Goal: Transaction & Acquisition: Download file/media

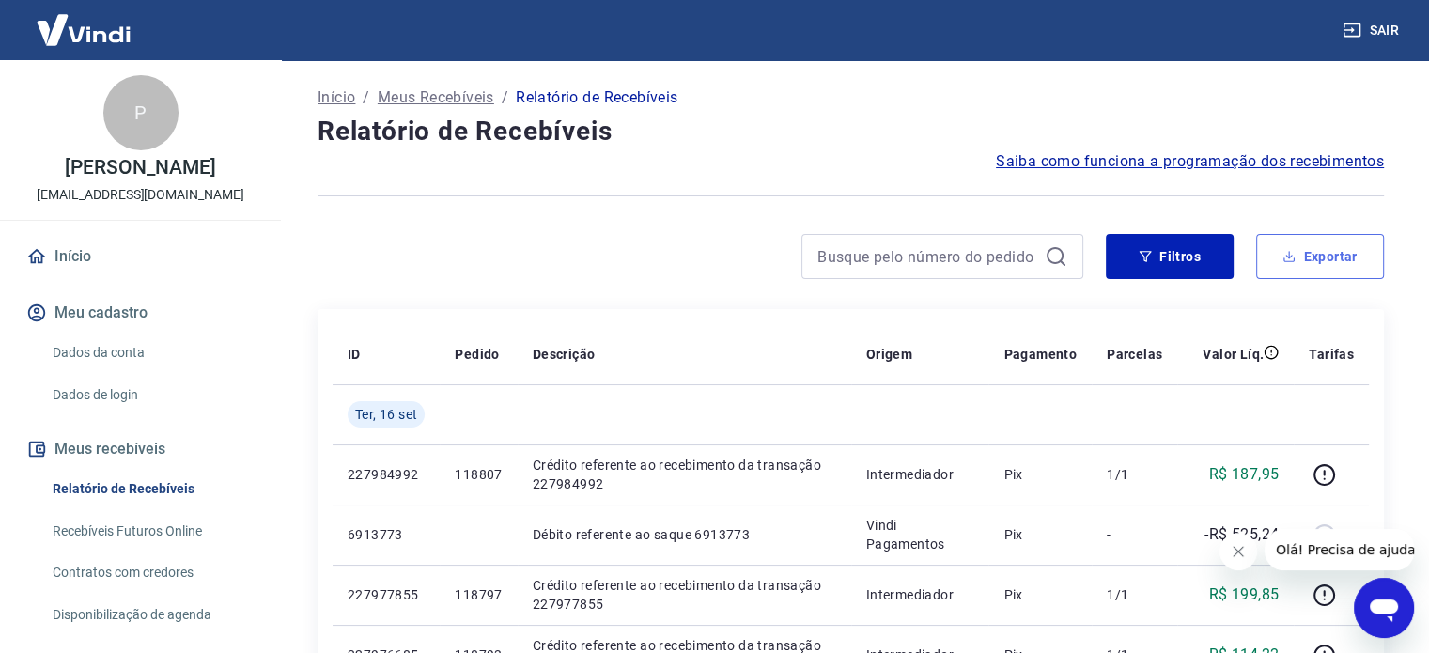
click at [1340, 262] on button "Exportar" at bounding box center [1320, 256] width 128 height 45
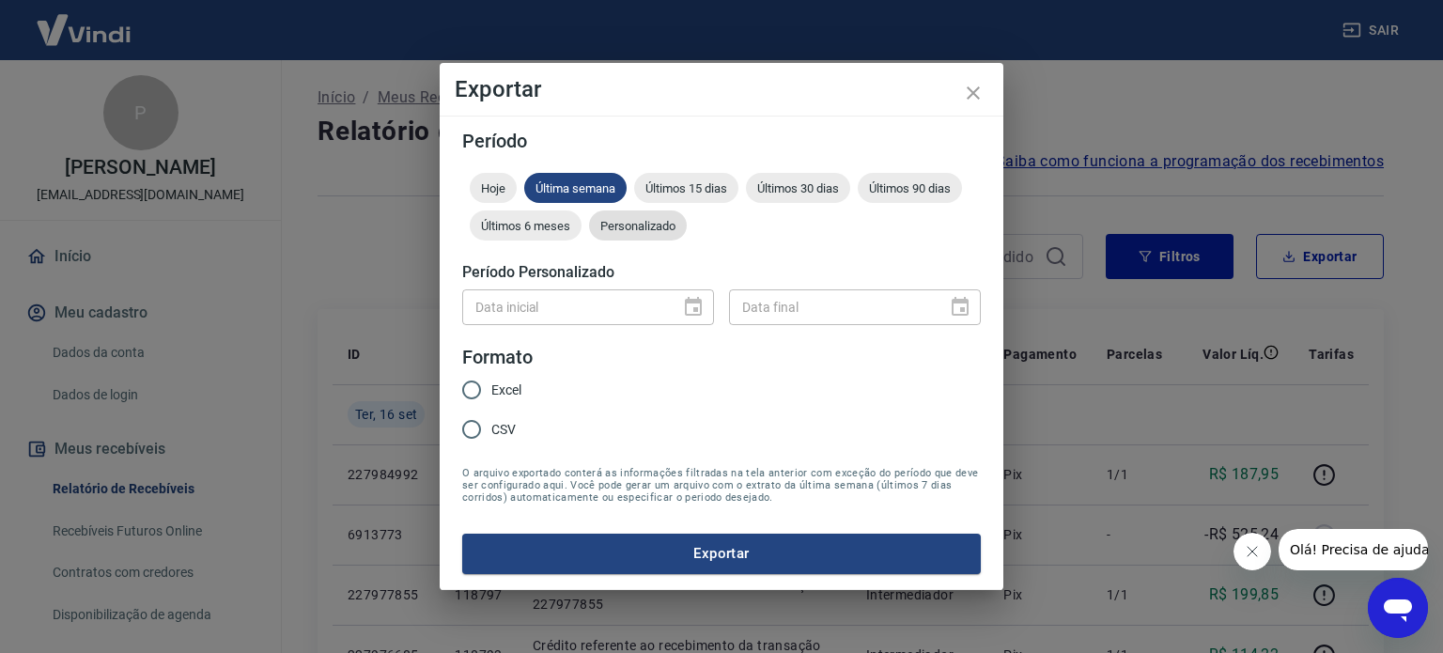
click at [663, 222] on span "Personalizado" at bounding box center [638, 226] width 98 height 14
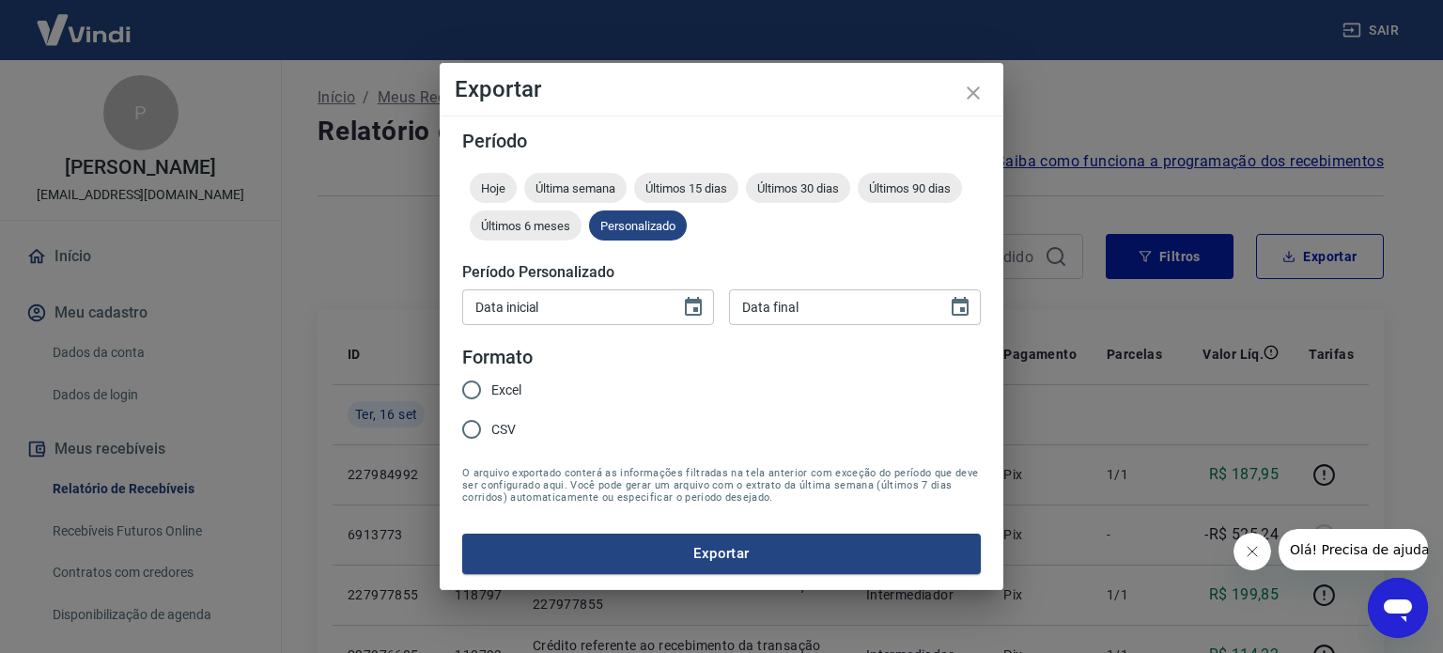
type input "DD/MM/YYYY"
click at [577, 319] on input "DD/MM/YYYY" at bounding box center [564, 306] width 205 height 35
click at [581, 315] on input "DD/MM/YYYY" at bounding box center [564, 306] width 205 height 35
click at [700, 311] on icon "Choose date" at bounding box center [693, 306] width 17 height 19
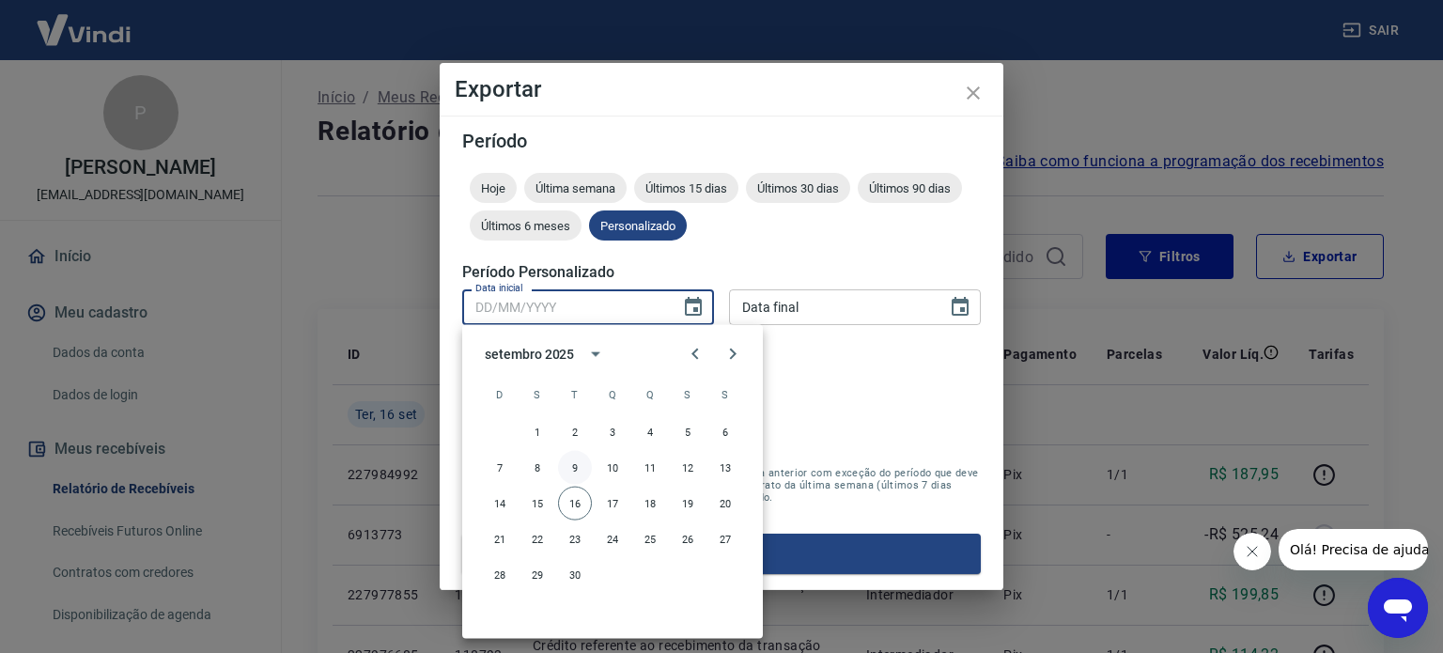
click at [575, 461] on button "9" at bounding box center [575, 468] width 34 height 34
type input "[DATE]"
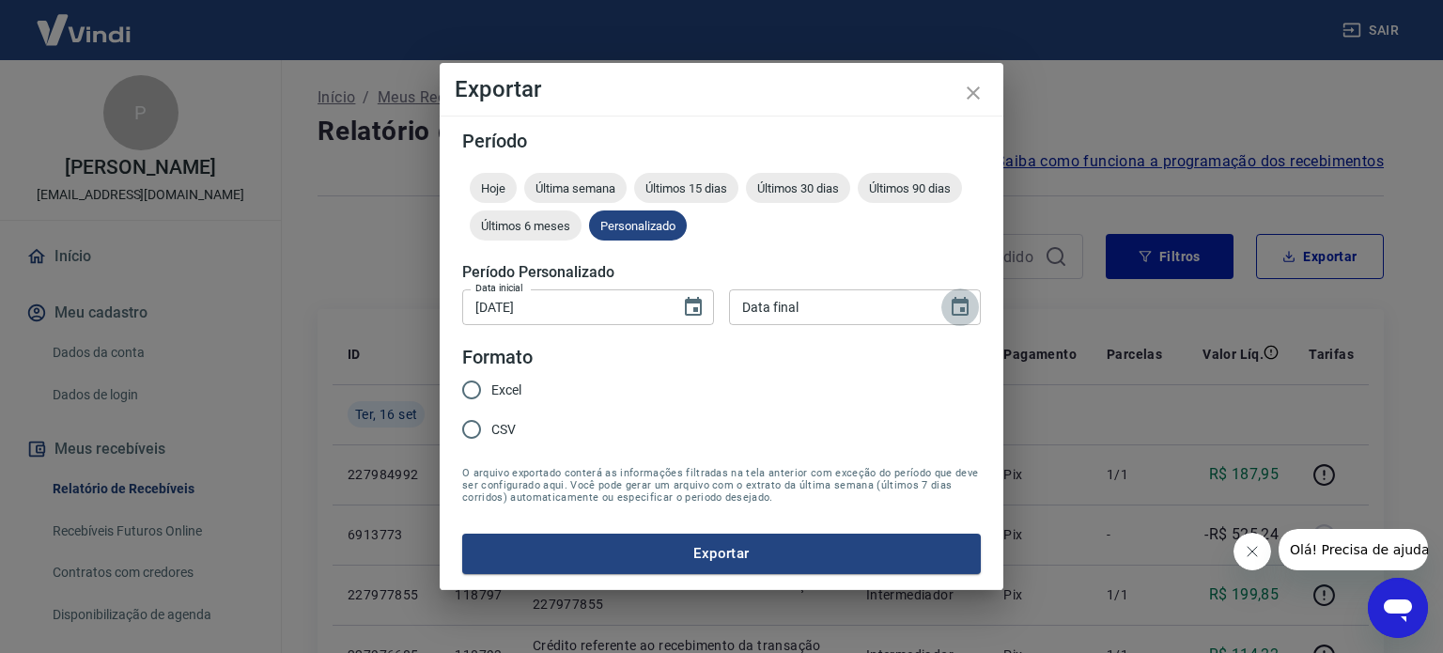
click at [962, 307] on icon "Choose date" at bounding box center [960, 306] width 17 height 19
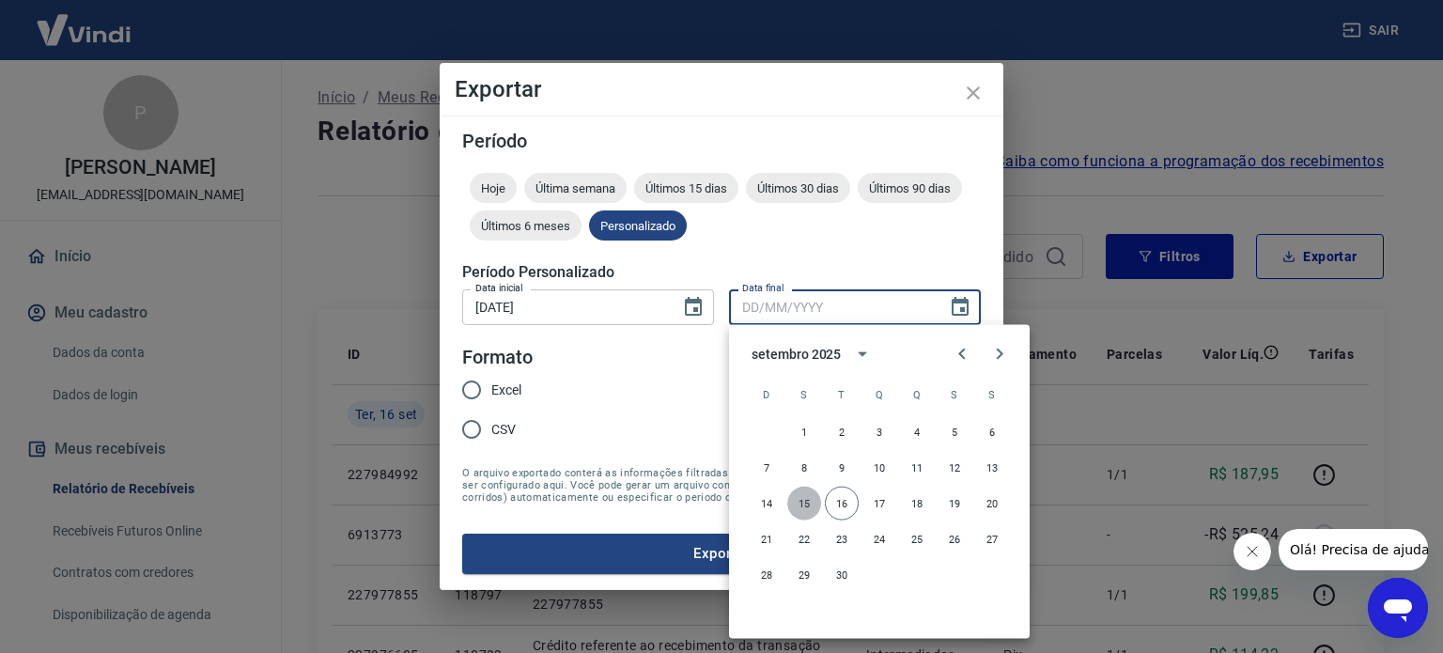
click at [799, 503] on button "15" at bounding box center [804, 504] width 34 height 34
type input "[DATE]"
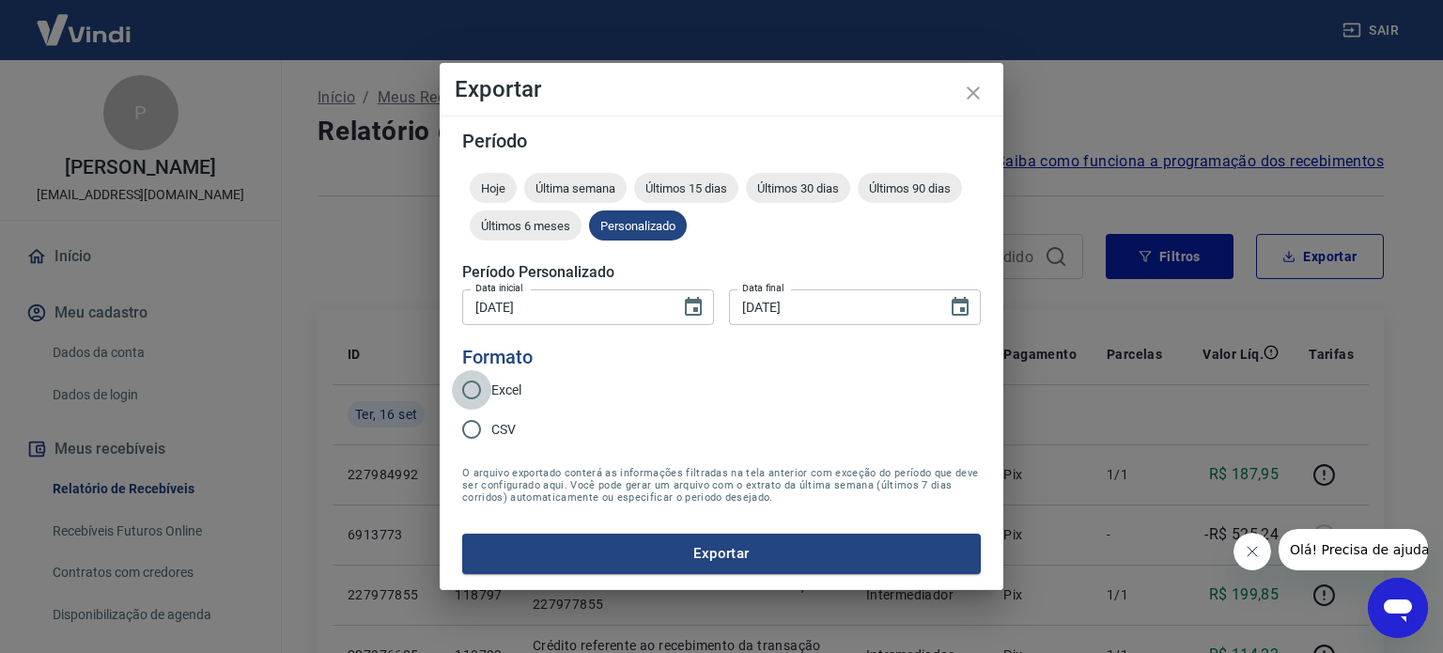
click at [475, 393] on input "Excel" at bounding box center [471, 389] width 39 height 39
radio input "true"
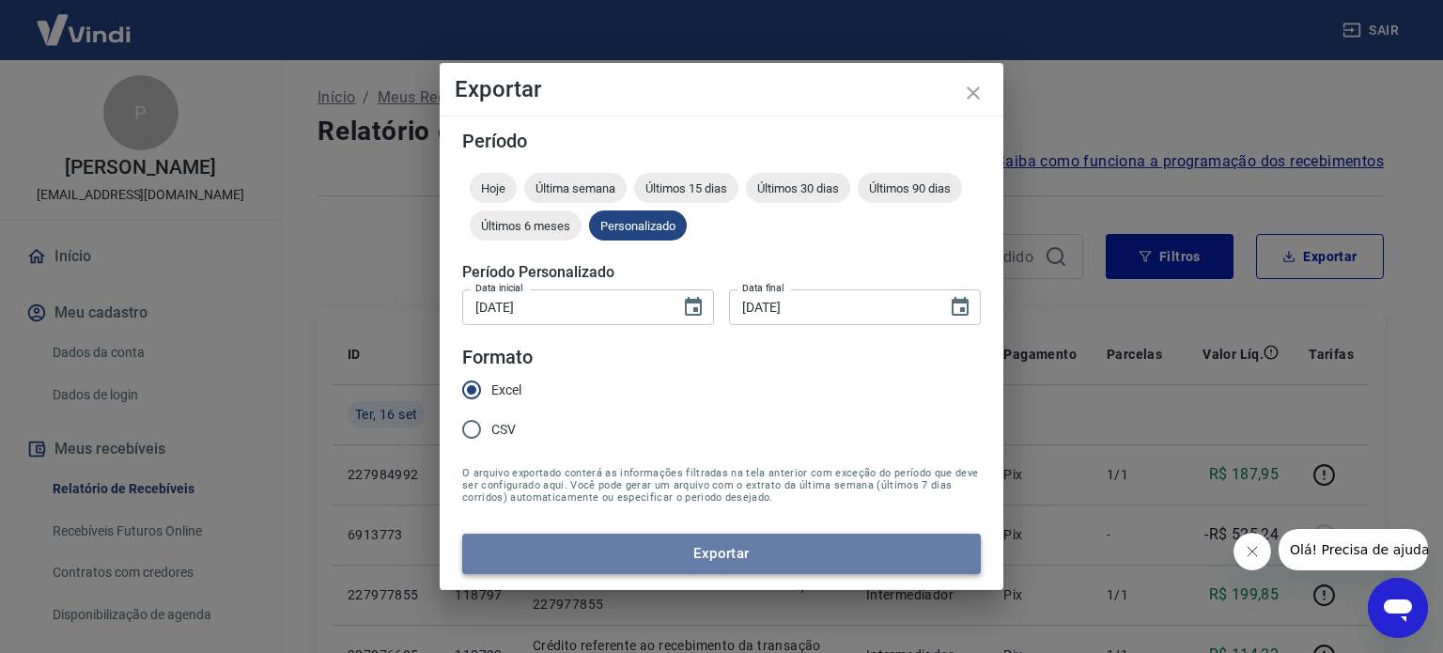
click at [763, 553] on button "Exportar" at bounding box center [721, 553] width 519 height 39
